Goal: Navigation & Orientation: Find specific page/section

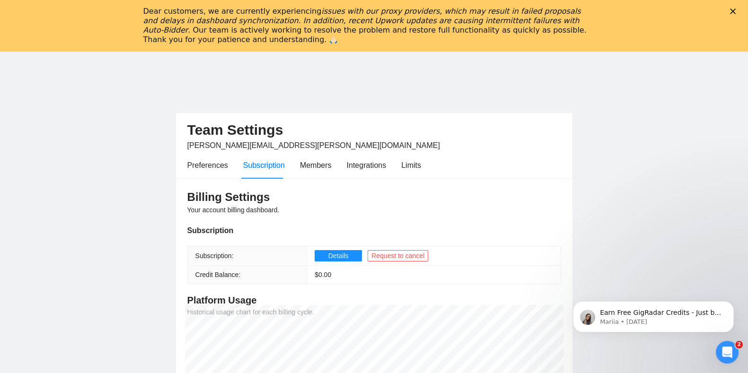
click at [736, 10] on polygon "Close" at bounding box center [733, 12] width 6 height 6
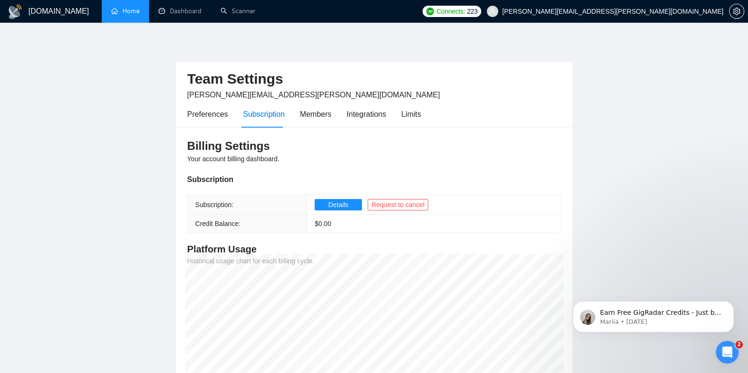
click at [122, 15] on link "Home" at bounding box center [125, 11] width 28 height 8
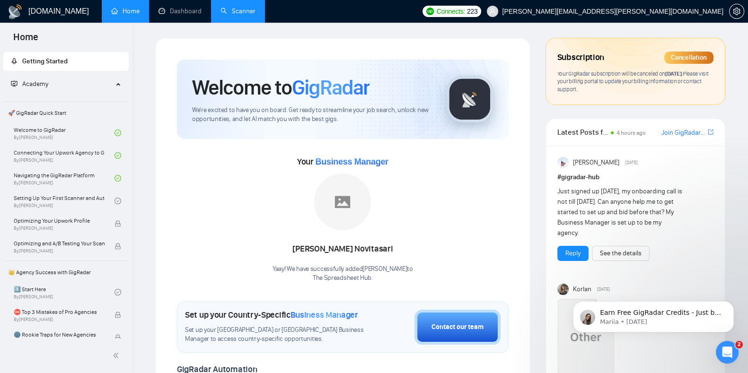
click at [229, 7] on link "Scanner" at bounding box center [237, 11] width 35 height 8
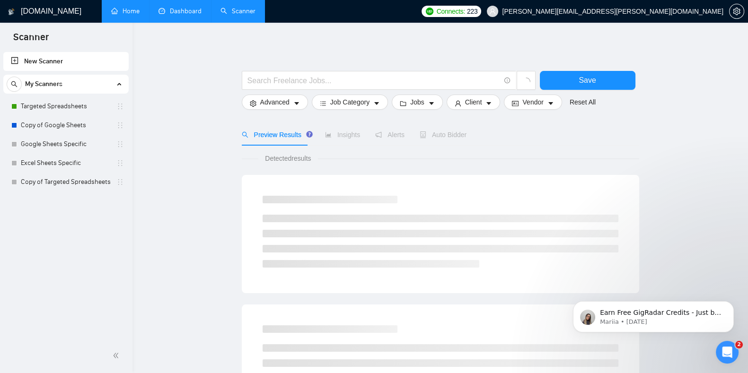
click at [172, 15] on link "Dashboard" at bounding box center [179, 11] width 43 height 8
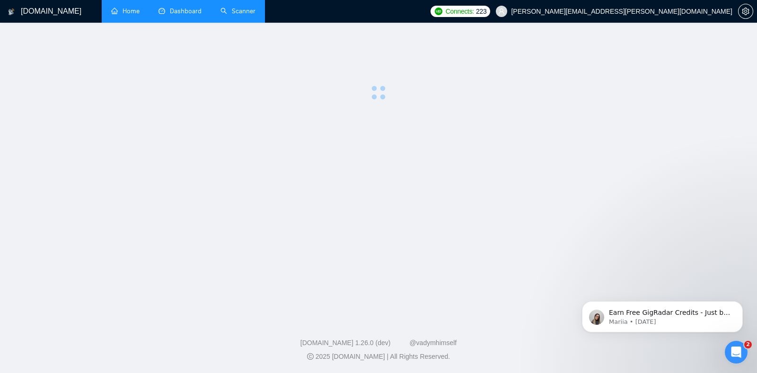
click at [134, 13] on link "Home" at bounding box center [125, 11] width 28 height 8
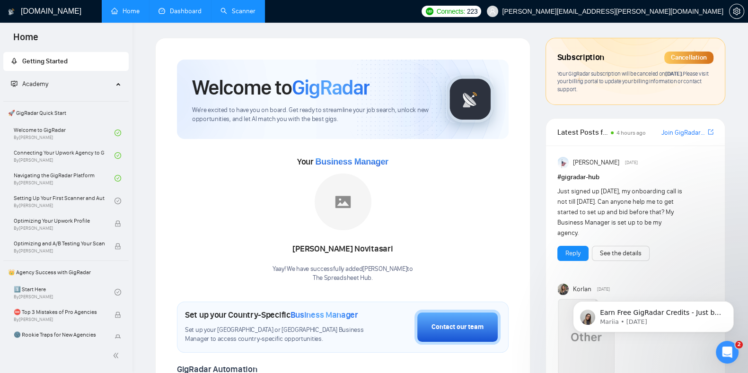
click at [184, 10] on link "Dashboard" at bounding box center [179, 11] width 43 height 8
